Goal: Information Seeking & Learning: Learn about a topic

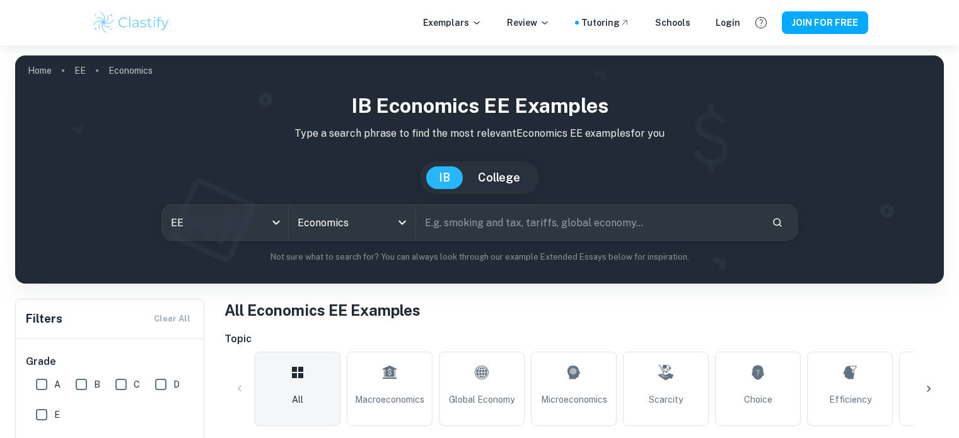
scroll to position [508, 0]
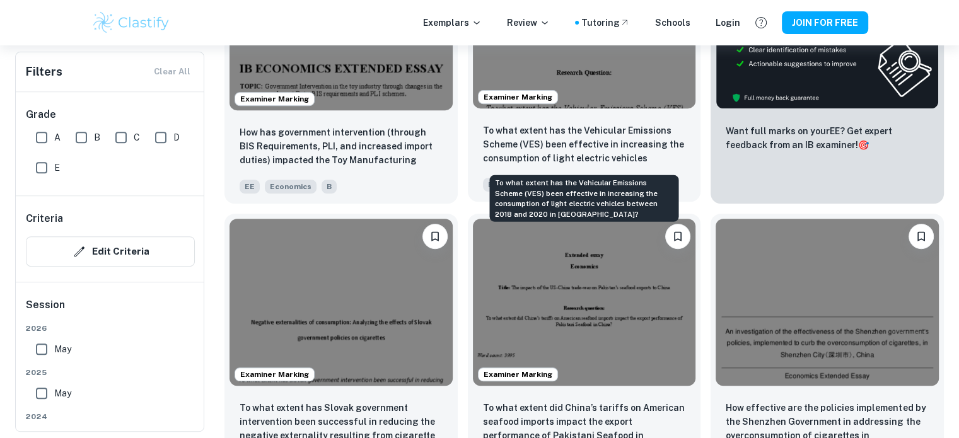
click at [535, 152] on p "To what extent has the Vehicular Emissions Scheme (VES) been effective in incre…" at bounding box center [584, 145] width 203 height 43
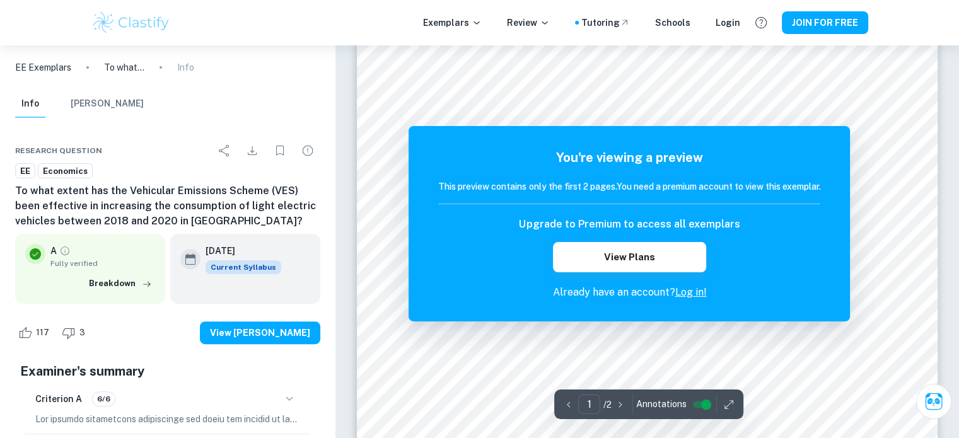
scroll to position [310, 0]
click at [694, 284] on div "You're viewing a preview This preview contains only the first 2 pages. You need…" at bounding box center [629, 224] width 382 height 152
click at [694, 293] on link "Log in!" at bounding box center [691, 292] width 32 height 12
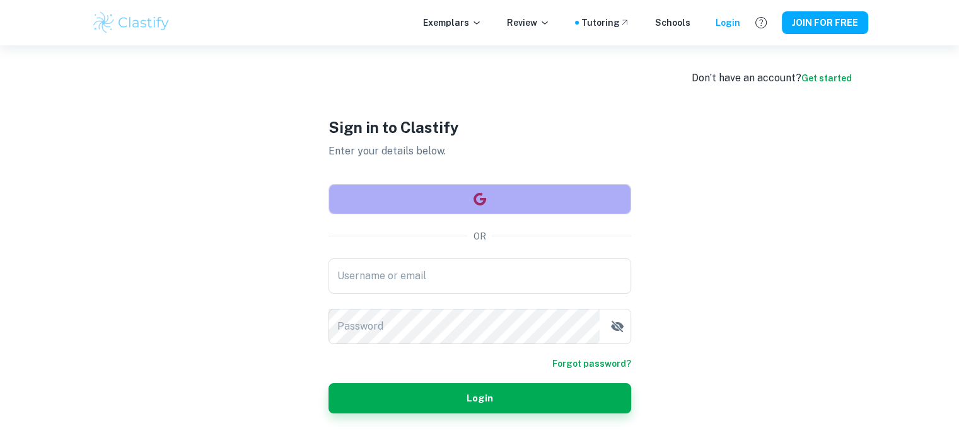
click at [457, 204] on button "button" at bounding box center [479, 199] width 303 height 30
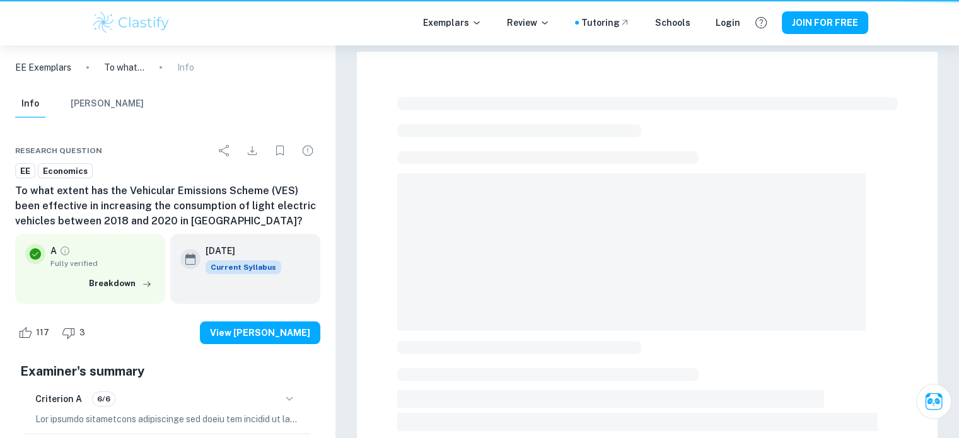
scroll to position [310, 0]
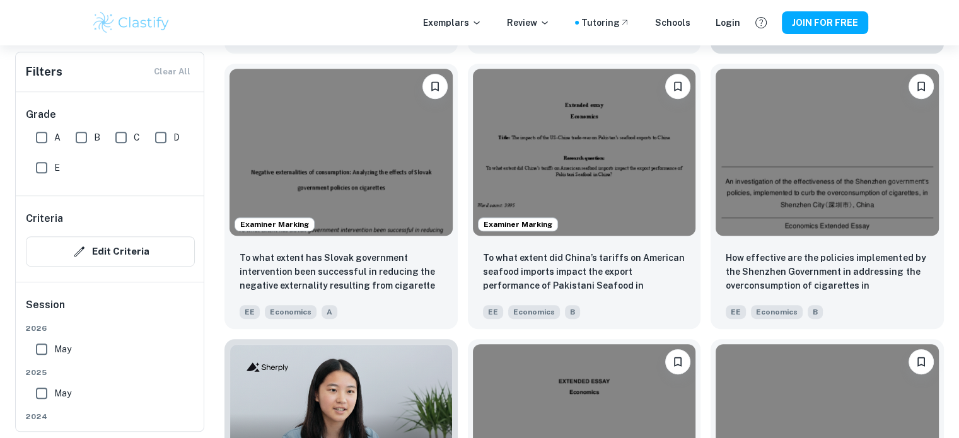
scroll to position [671, 0]
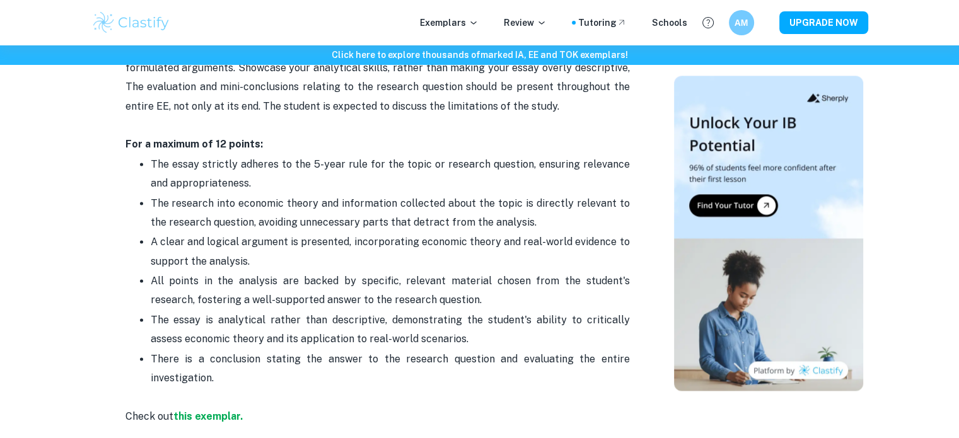
scroll to position [1825, 0]
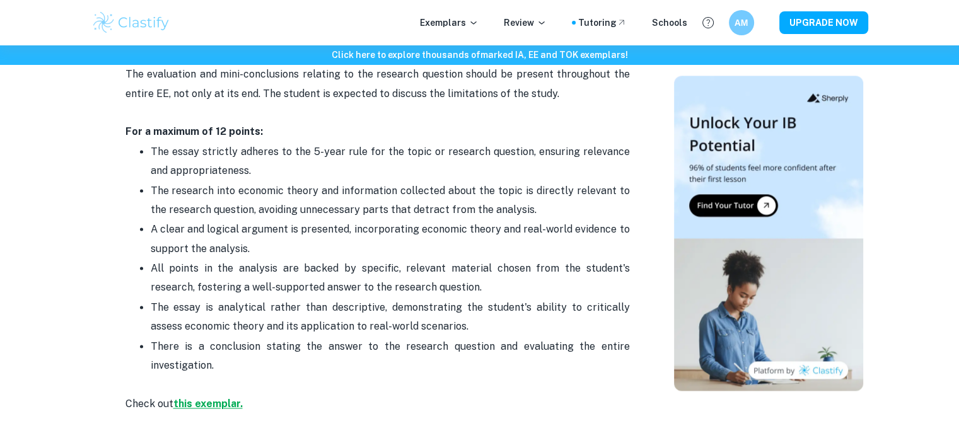
click at [212, 403] on strong "this exemplar." at bounding box center [207, 404] width 69 height 12
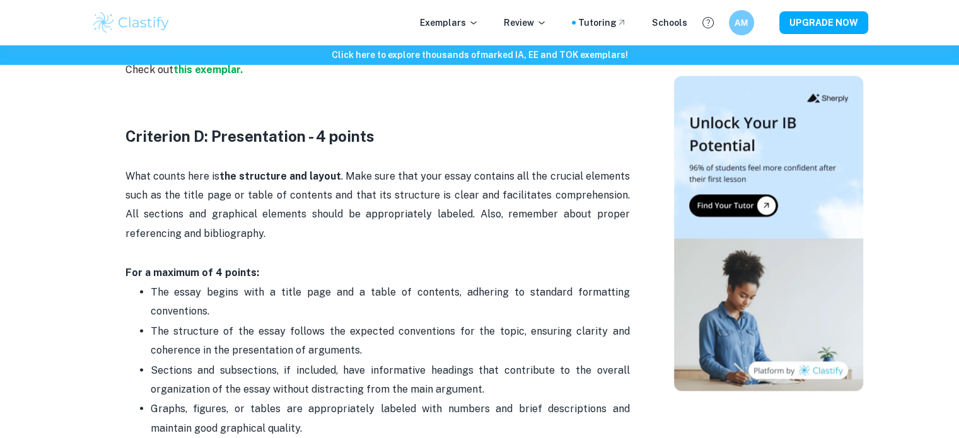
scroll to position [1621, 0]
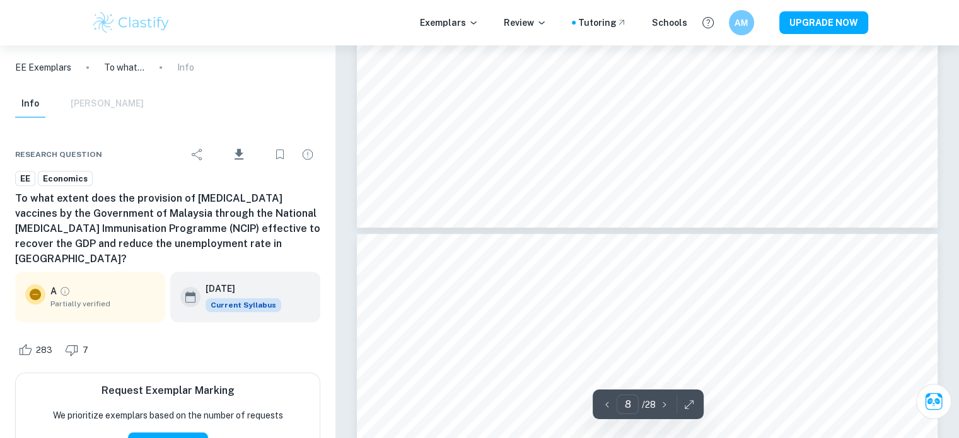
scroll to position [6121, 0]
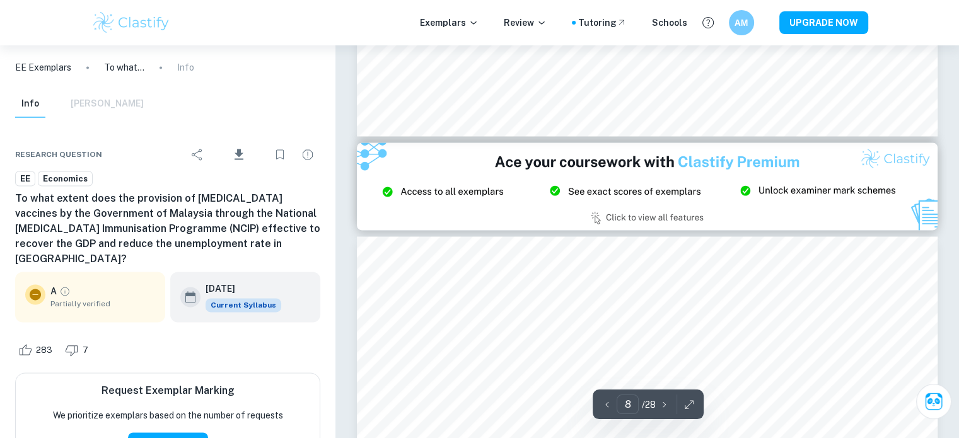
type input "9"
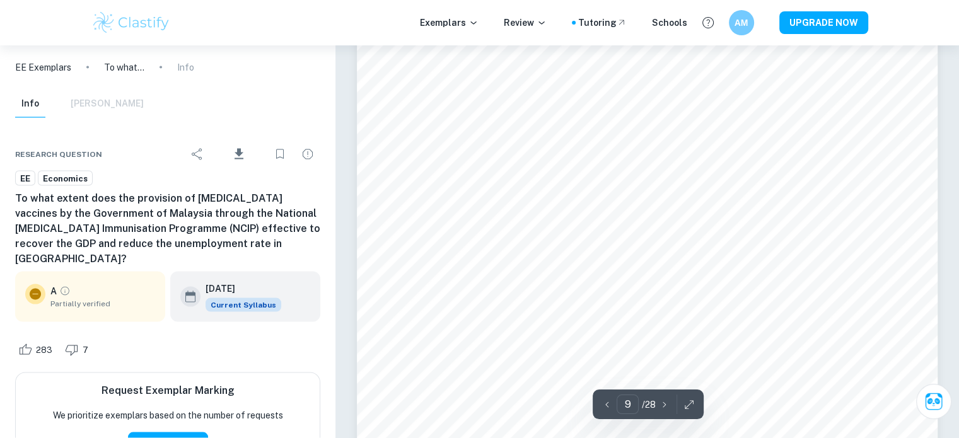
scroll to position [7301, 0]
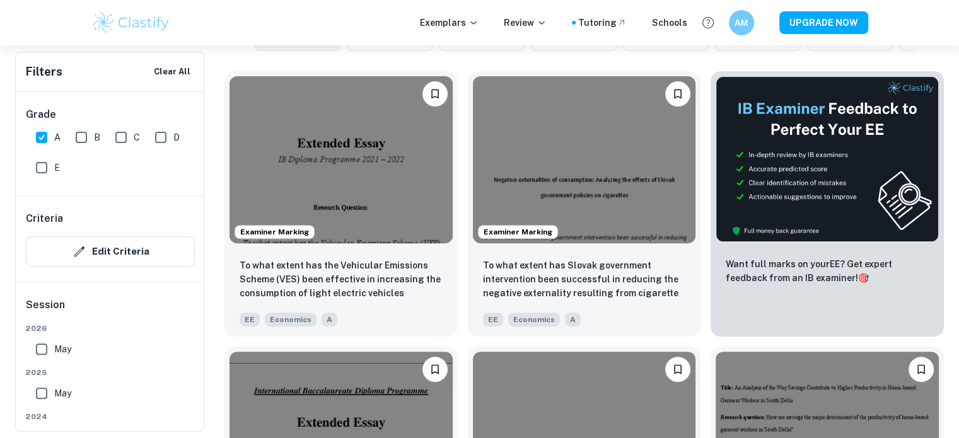
scroll to position [417, 0]
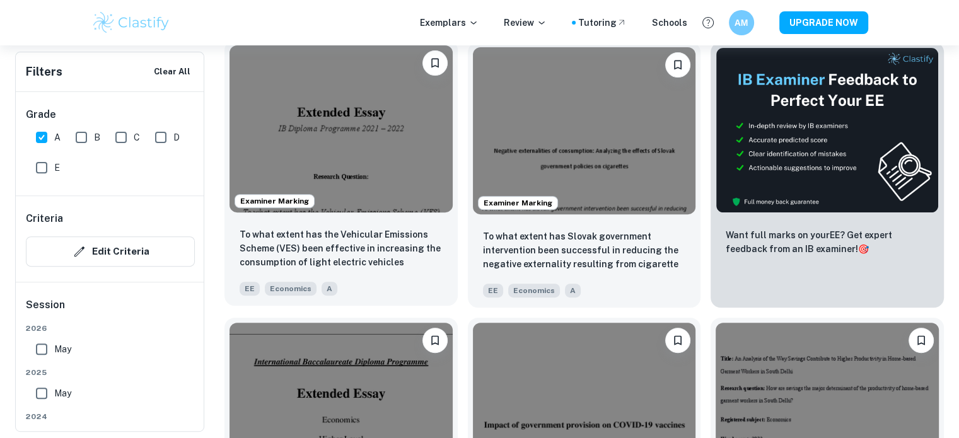
click at [372, 181] on img at bounding box center [341, 128] width 223 height 167
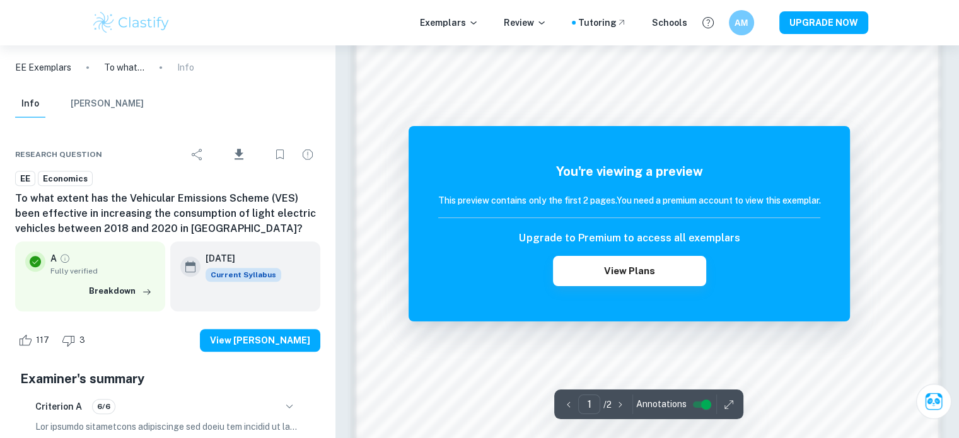
scroll to position [1014, 0]
click at [569, 267] on button "View Plans" at bounding box center [629, 271] width 153 height 30
